Goal: Task Accomplishment & Management: Use online tool/utility

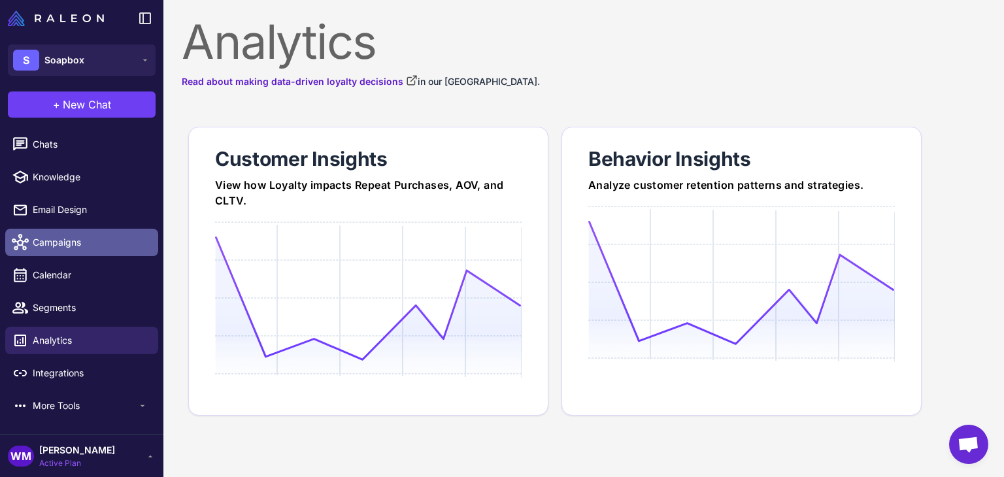
click at [58, 235] on span "Campaigns" at bounding box center [90, 242] width 115 height 14
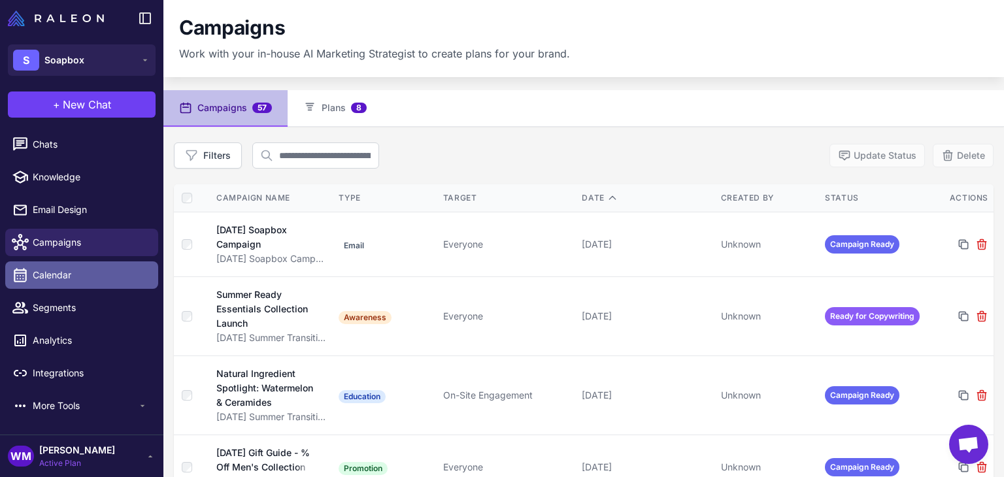
click at [52, 275] on span "Calendar" at bounding box center [90, 275] width 115 height 14
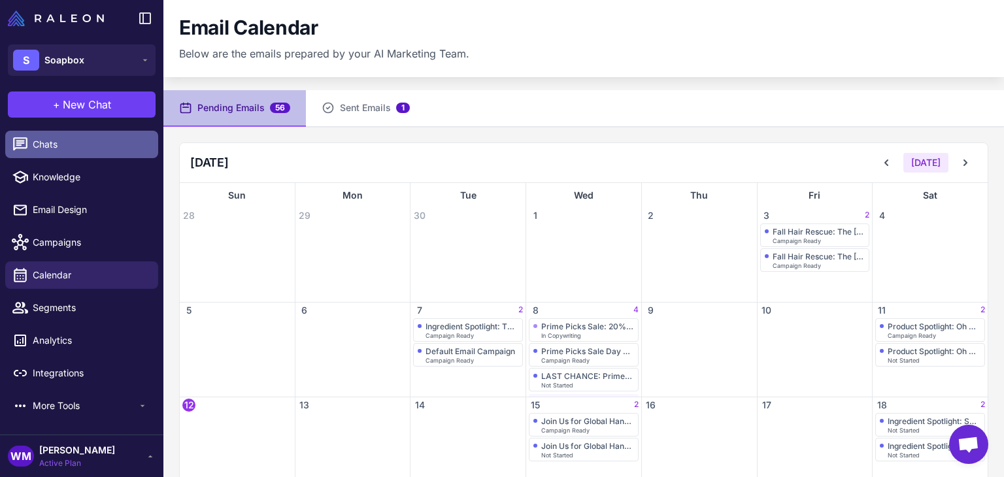
click at [67, 157] on link "Chats" at bounding box center [81, 144] width 153 height 27
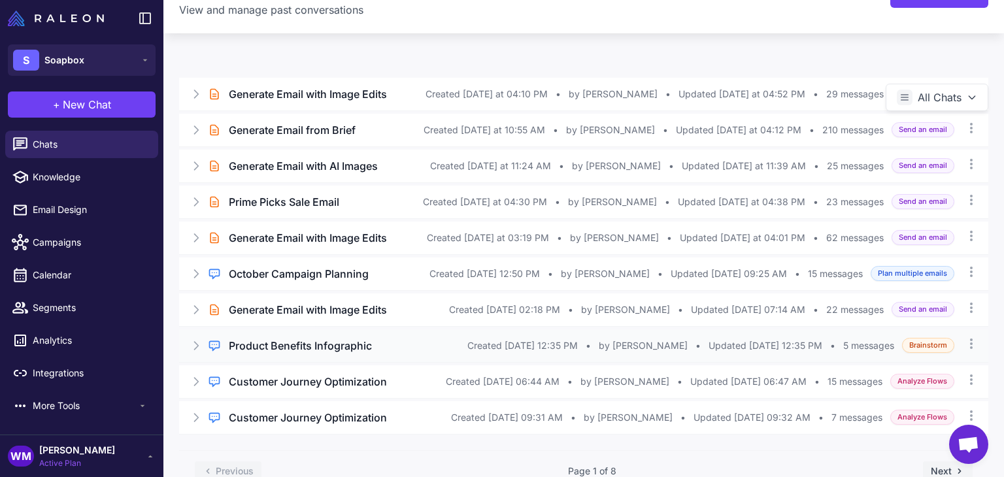
scroll to position [44, 0]
click at [201, 272] on icon at bounding box center [196, 273] width 13 height 13
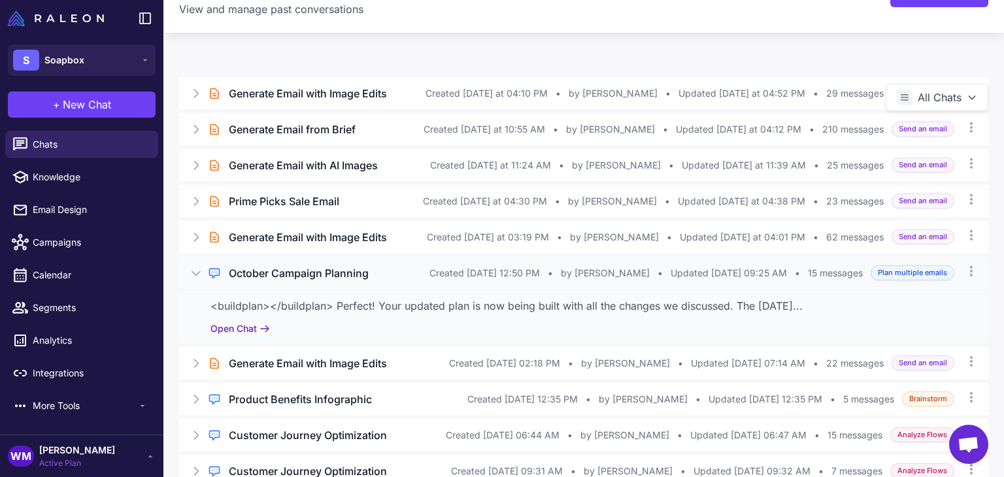
click at [264, 331] on icon at bounding box center [264, 328] width 10 height 10
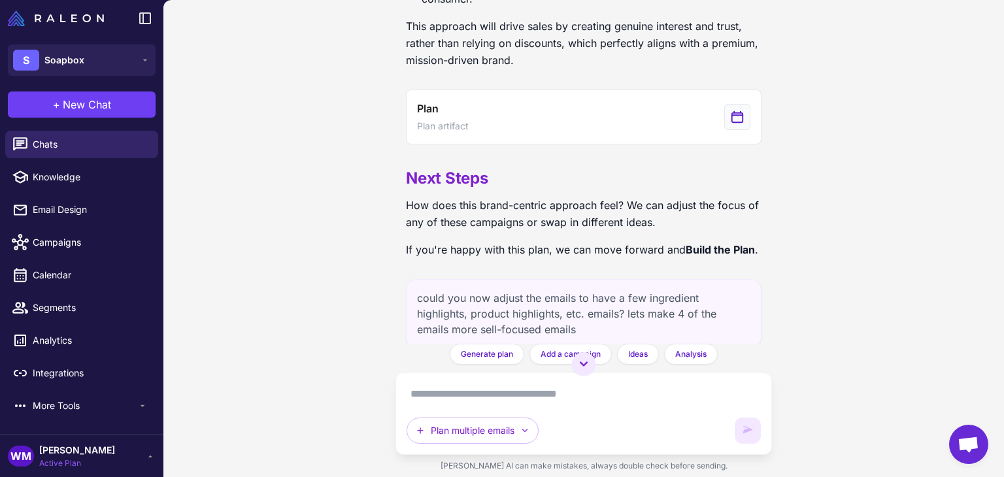
scroll to position [4189, 0]
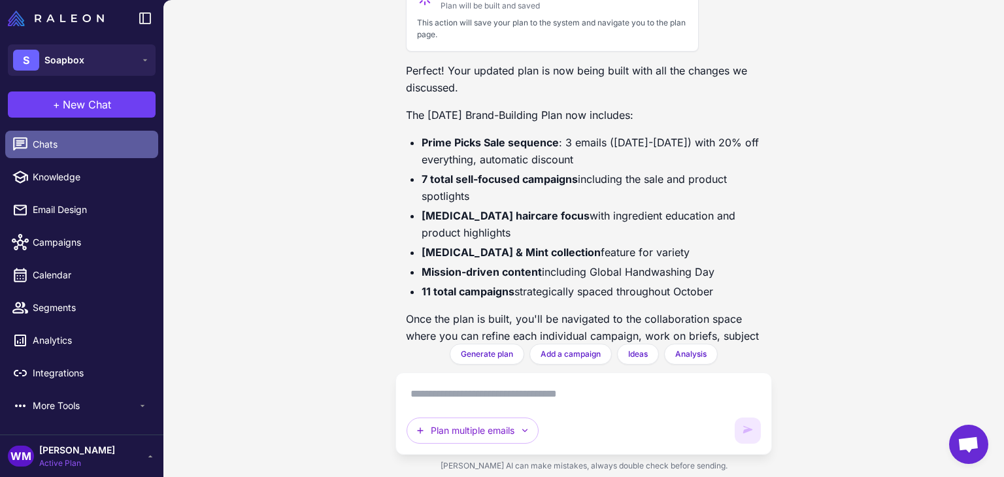
click at [65, 137] on span "Chats" at bounding box center [90, 144] width 115 height 14
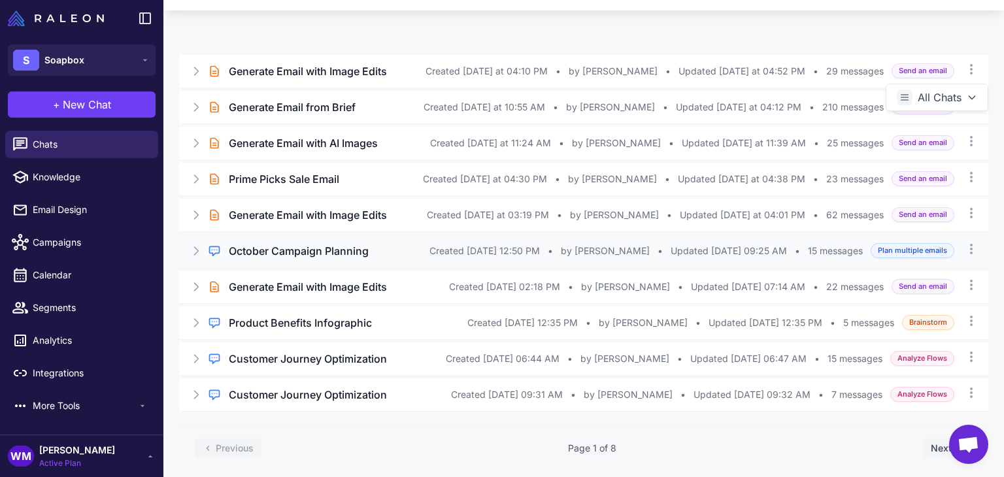
scroll to position [74, 0]
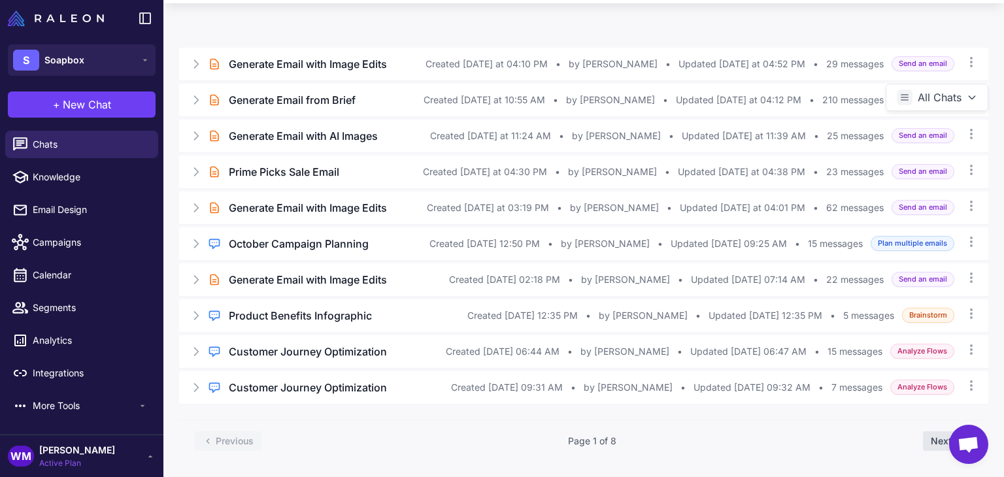
click at [930, 442] on button "Next" at bounding box center [948, 441] width 50 height 20
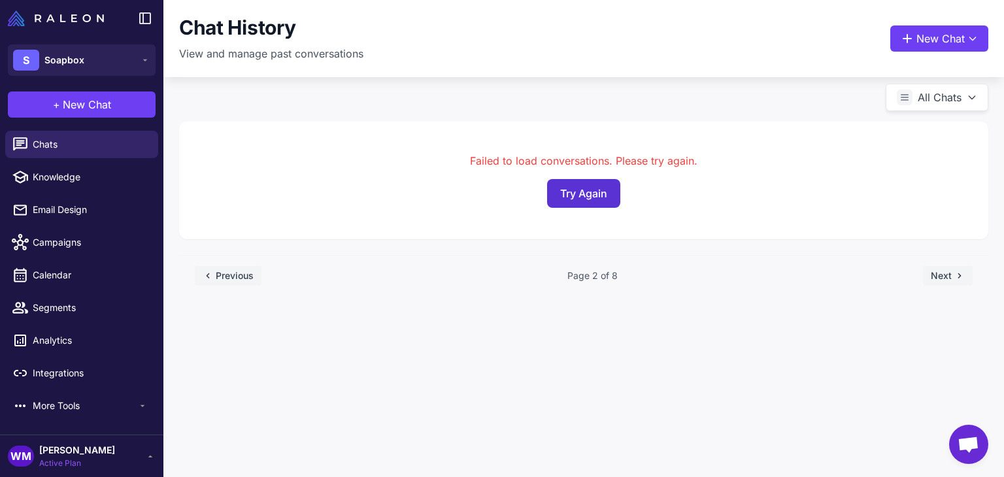
click at [578, 182] on button "Try Again" at bounding box center [583, 193] width 73 height 29
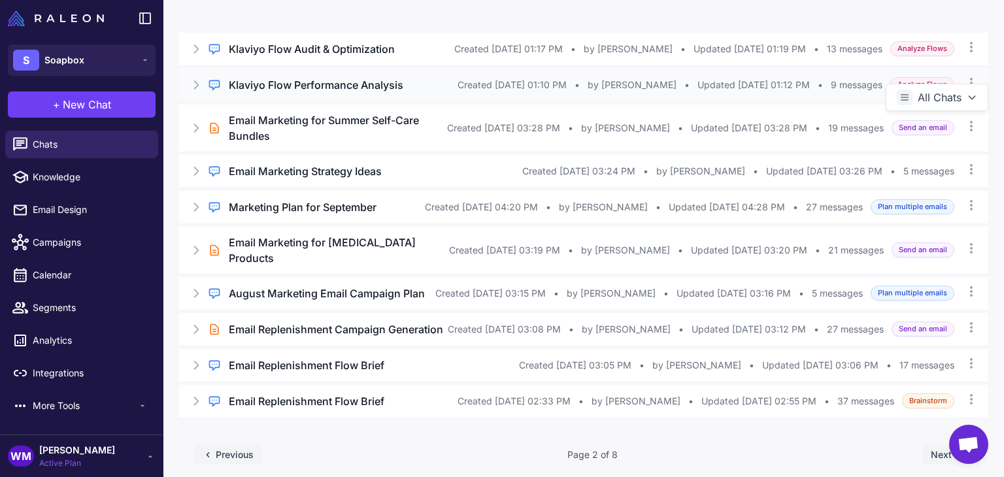
scroll to position [89, 0]
click at [201, 295] on icon at bounding box center [196, 293] width 13 height 13
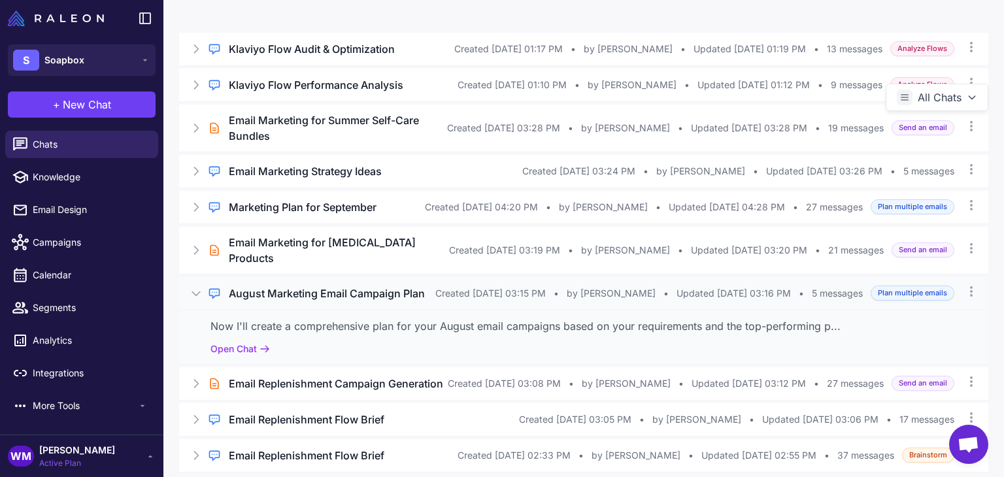
click at [305, 301] on h3 "August Marketing Email Campaign Plan" at bounding box center [327, 294] width 196 height 16
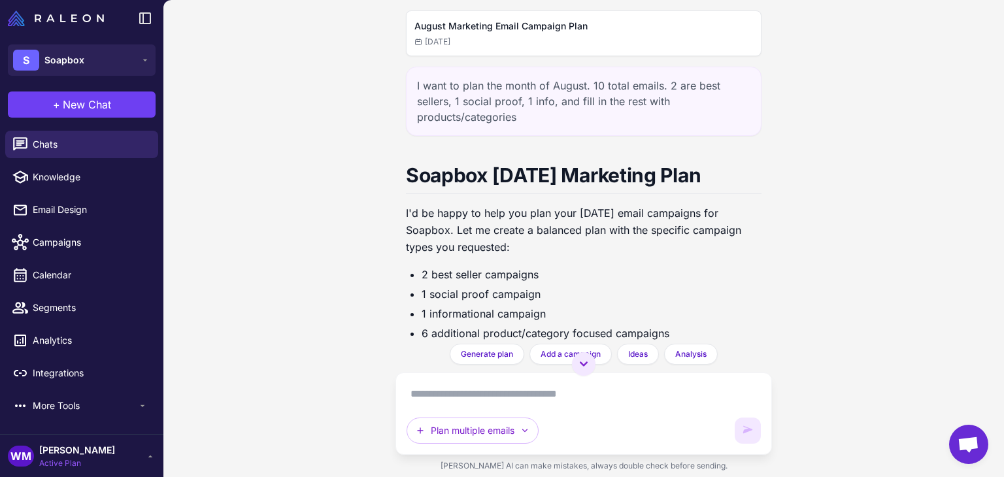
click at [525, 118] on div "I want to plan the month of August. 10 total emails. 2 are best sellers, 1 soci…" at bounding box center [583, 101] width 355 height 69
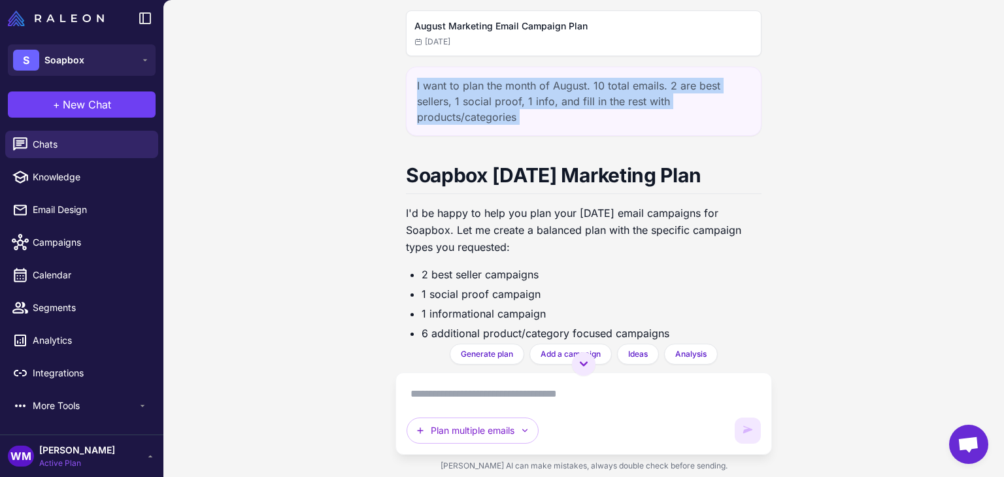
drag, startPoint x: 525, startPoint y: 118, endPoint x: 410, endPoint y: 87, distance: 118.6
click at [410, 87] on div "I want to plan the month of August. 10 total emails. 2 are best sellers, 1 soci…" at bounding box center [583, 101] width 355 height 69
copy div "I want to plan the month of August. 10 total emails. 2 are best sellers, 1 soci…"
click at [73, 239] on span "Campaigns" at bounding box center [90, 242] width 115 height 14
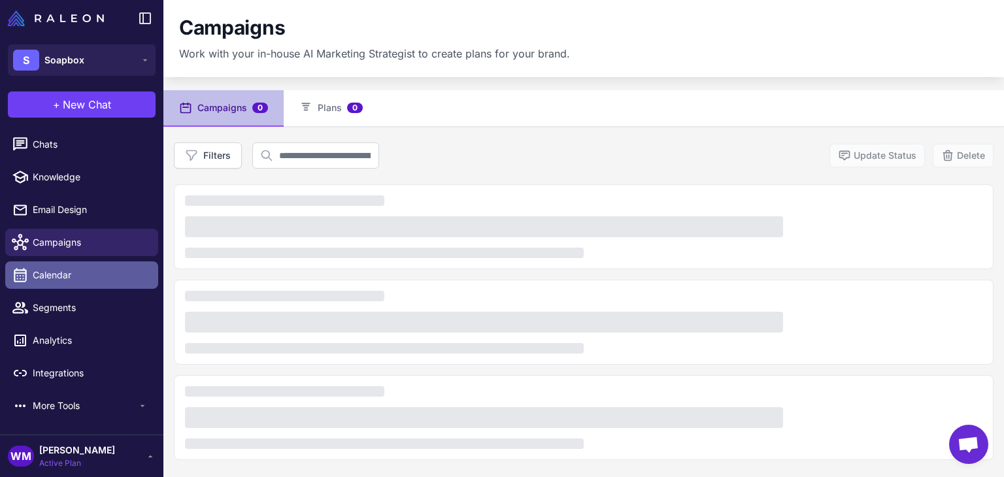
click at [67, 272] on span "Calendar" at bounding box center [90, 275] width 115 height 14
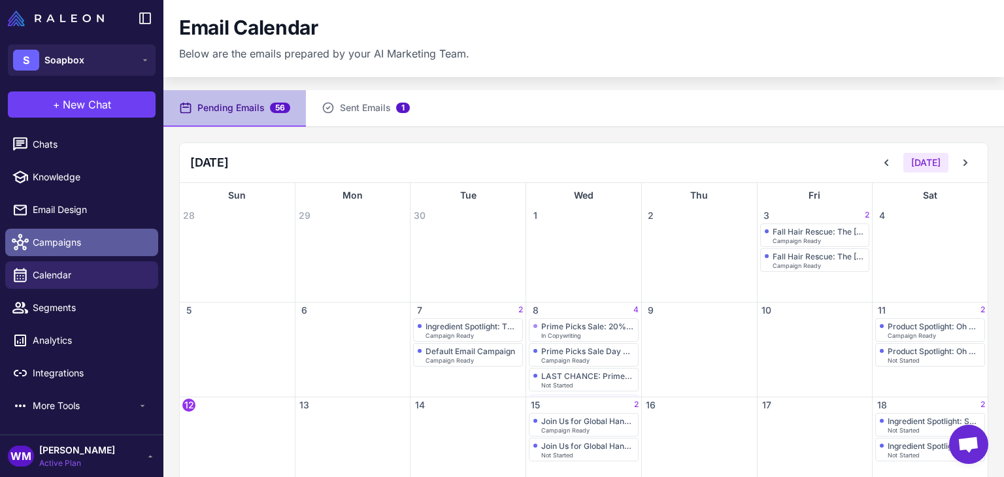
click at [66, 232] on link "Campaigns" at bounding box center [81, 242] width 153 height 27
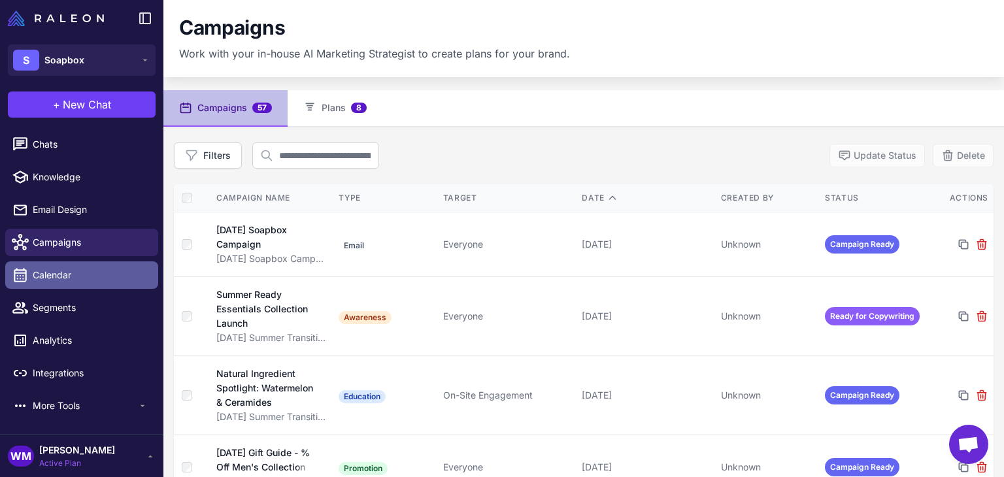
click at [61, 280] on span "Calendar" at bounding box center [90, 275] width 115 height 14
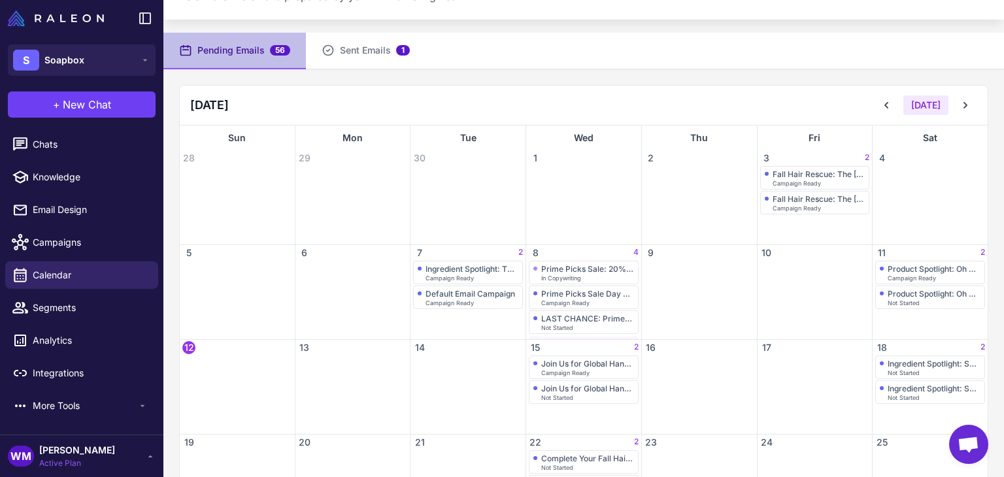
scroll to position [62, 0]
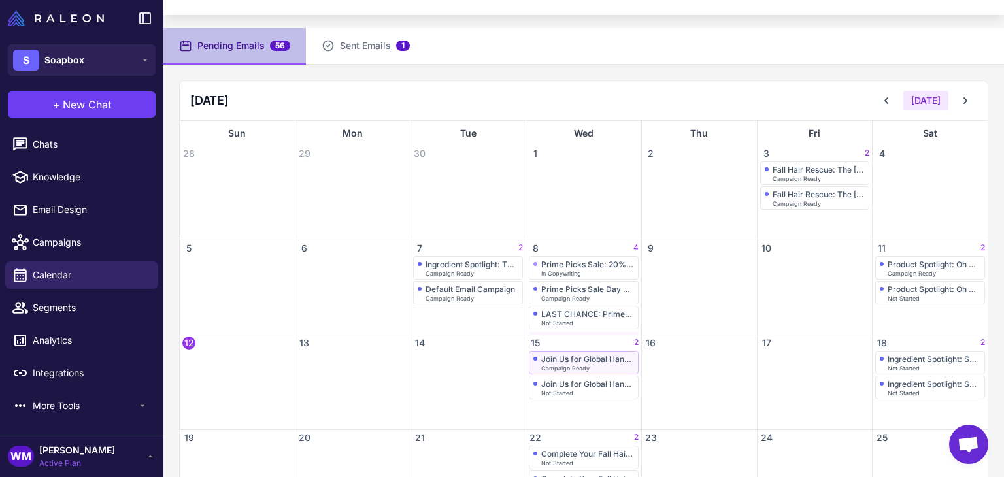
click at [569, 354] on div "Join Us for Global Handwashing Day" at bounding box center [587, 359] width 93 height 10
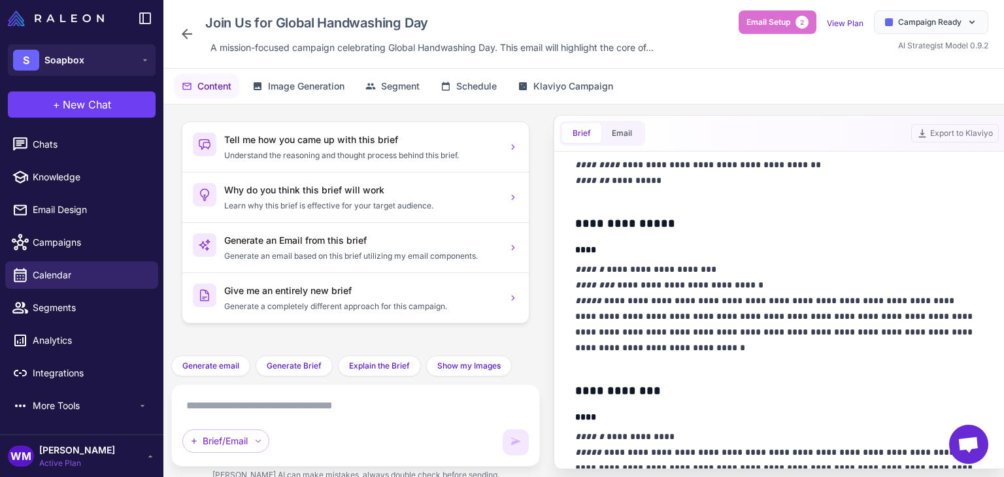
scroll to position [237, 0]
click at [256, 441] on icon at bounding box center [258, 441] width 8 height 8
click at [340, 403] on textarea at bounding box center [355, 405] width 346 height 21
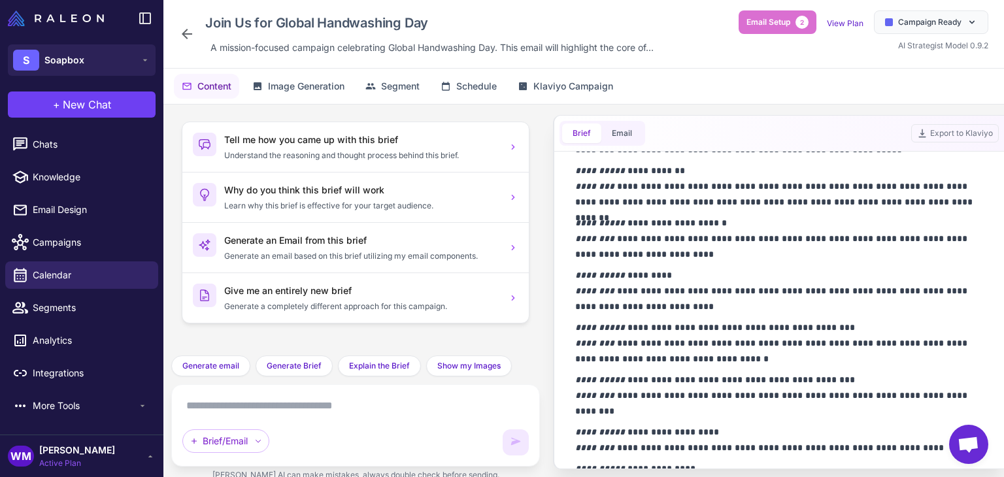
scroll to position [949, 0]
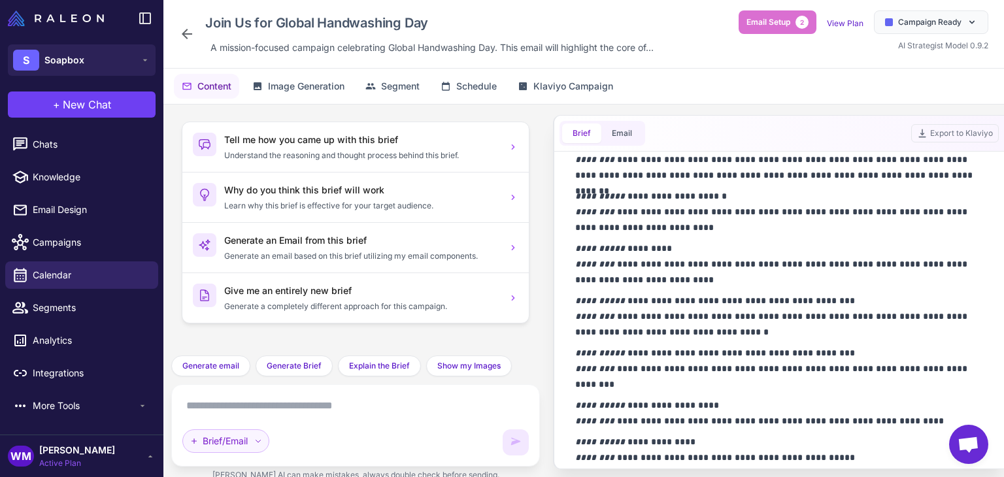
click at [189, 450] on div "Brief/Email" at bounding box center [225, 441] width 87 height 24
click at [215, 409] on div "Brief/Email" at bounding box center [228, 413] width 90 height 25
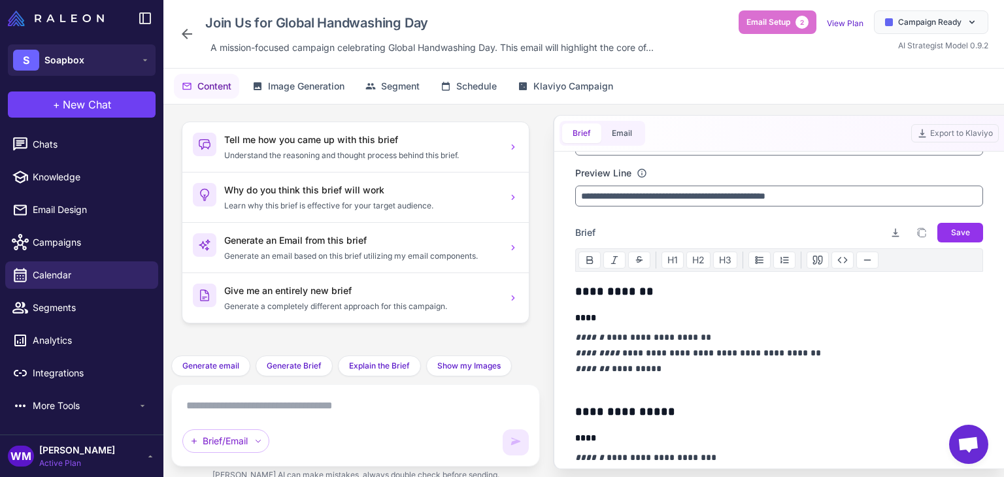
scroll to position [0, 0]
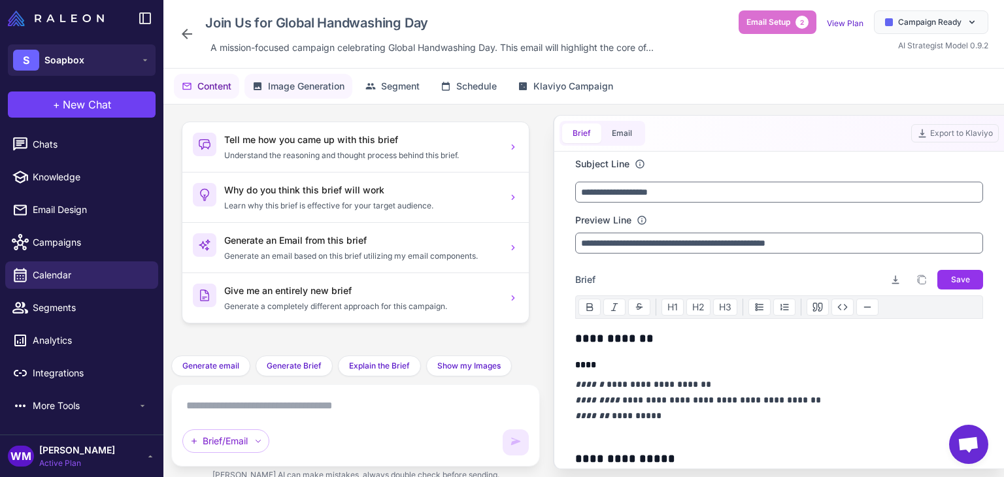
click at [325, 88] on span "Image Generation" at bounding box center [306, 86] width 76 height 14
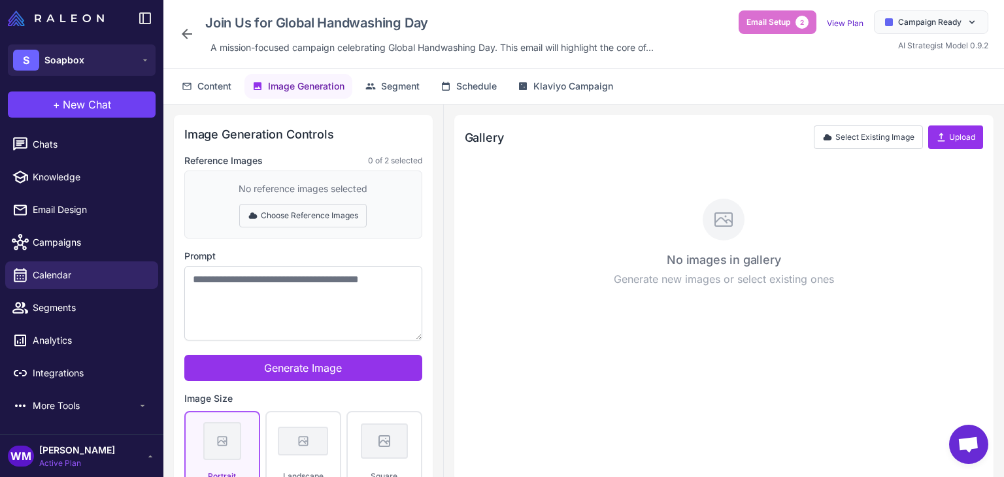
click at [307, 215] on button "Choose Reference Images" at bounding box center [302, 216] width 127 height 24
click at [307, 215] on button "Done Selecting" at bounding box center [303, 216] width 86 height 24
click at [261, 207] on button "Choose Reference Images" at bounding box center [302, 216] width 127 height 24
click at [261, 207] on button "Done Selecting" at bounding box center [303, 216] width 86 height 24
click at [856, 137] on button "Select Existing Image" at bounding box center [868, 137] width 109 height 24
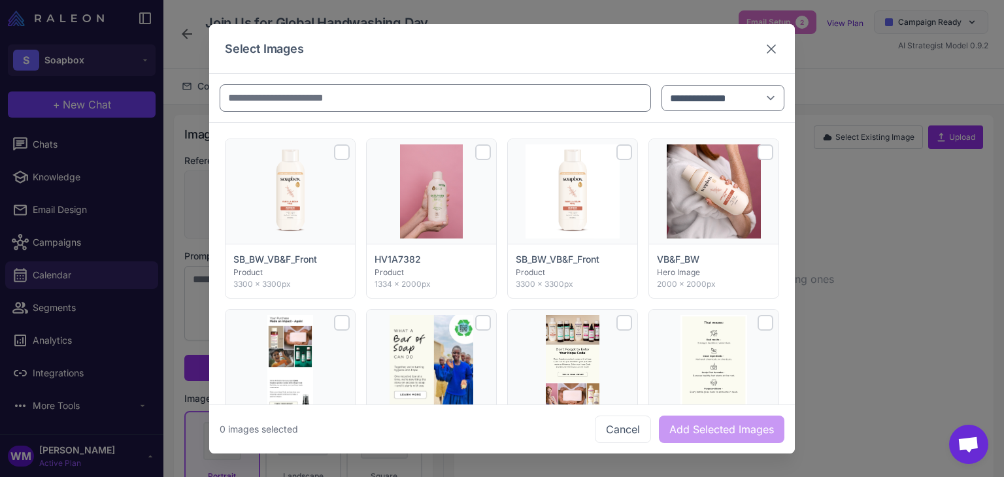
click at [767, 44] on icon at bounding box center [771, 49] width 16 height 16
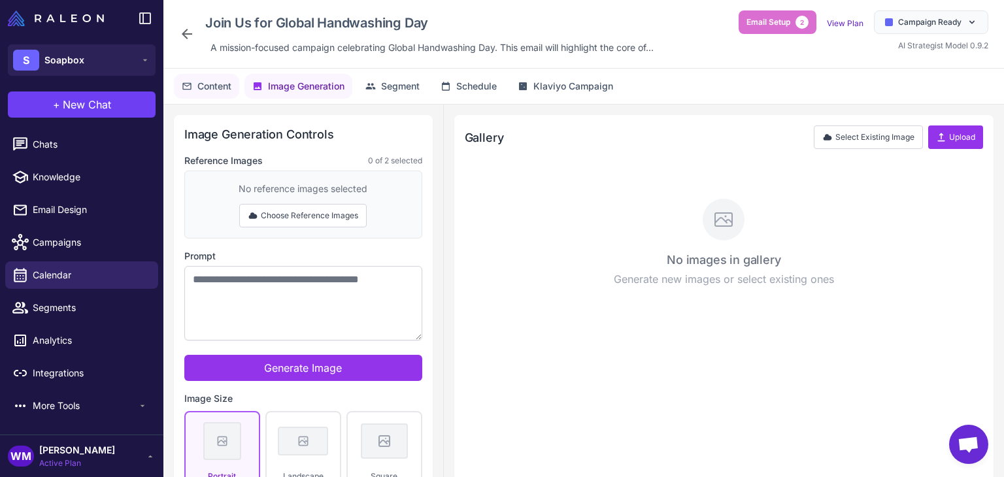
click at [191, 89] on icon at bounding box center [187, 86] width 10 height 10
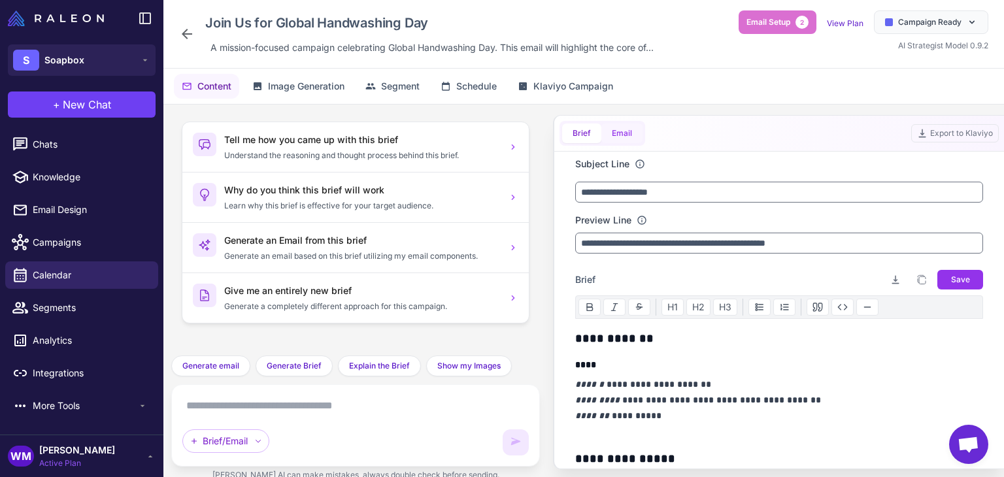
click at [619, 133] on button "Email" at bounding box center [621, 134] width 41 height 20
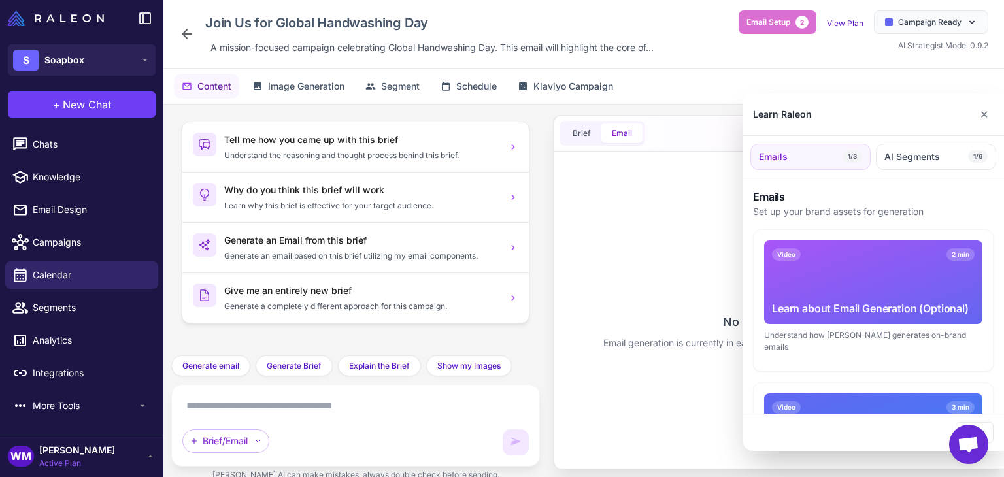
click at [578, 131] on div at bounding box center [502, 238] width 1004 height 477
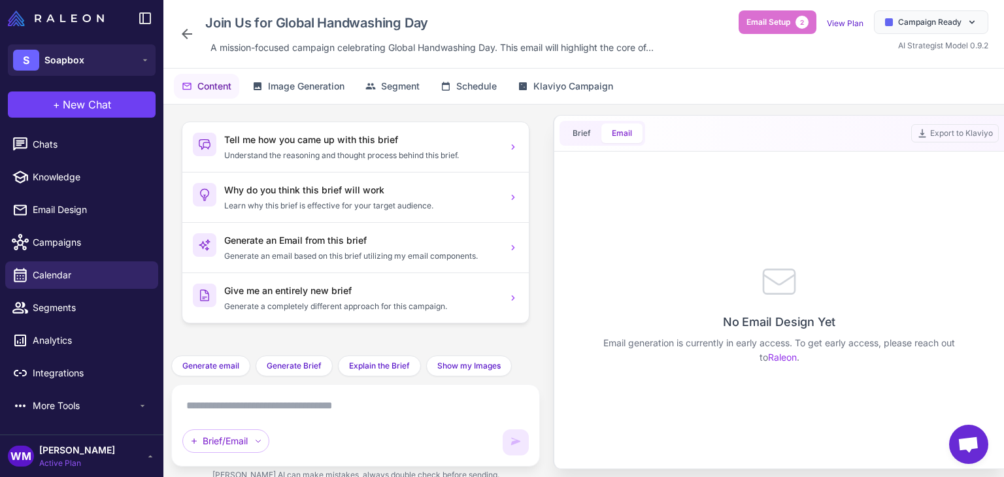
click at [578, 131] on span "Brief" at bounding box center [581, 133] width 18 height 12
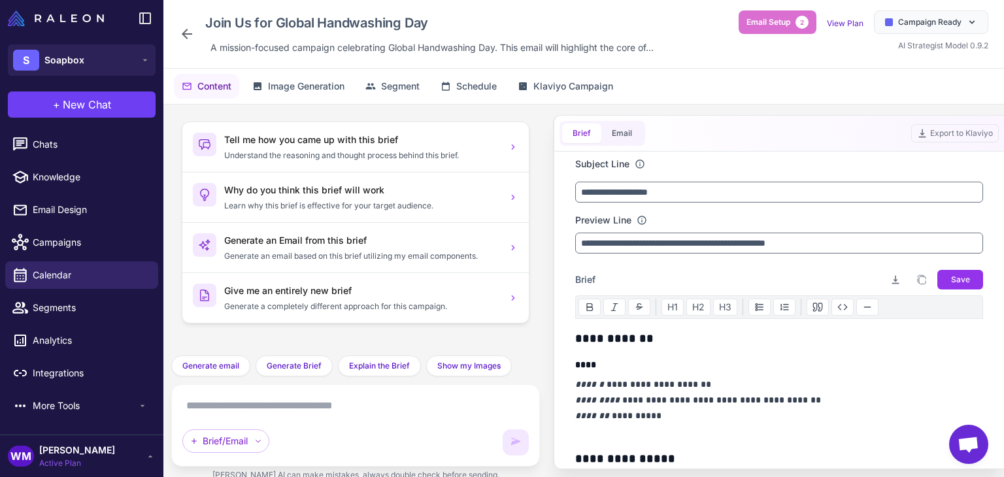
click at [983, 444] on span "Open chat" at bounding box center [968, 444] width 39 height 39
